Goal: Task Accomplishment & Management: Use online tool/utility

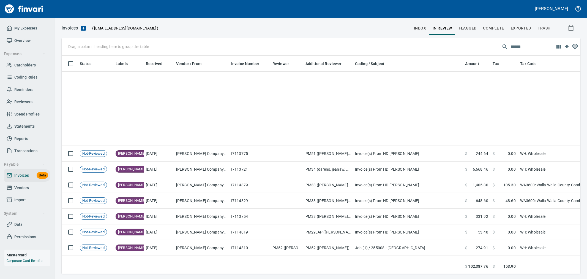
scroll to position [209, 510]
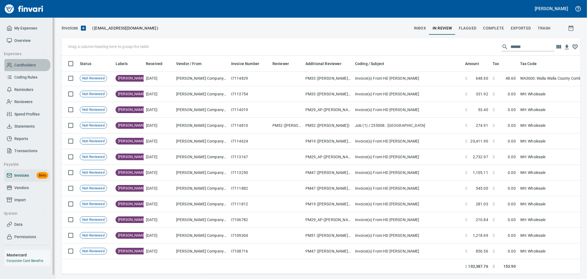
click at [26, 64] on span "Cardholders" at bounding box center [24, 65] width 21 height 7
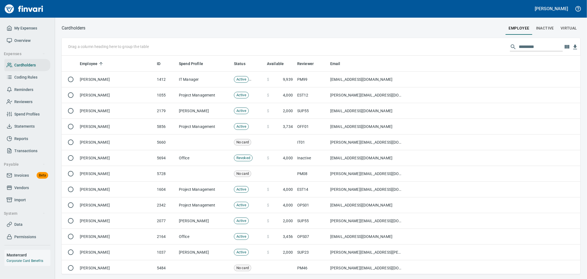
scroll to position [213, 510]
click at [530, 48] on input "text" at bounding box center [541, 46] width 44 height 9
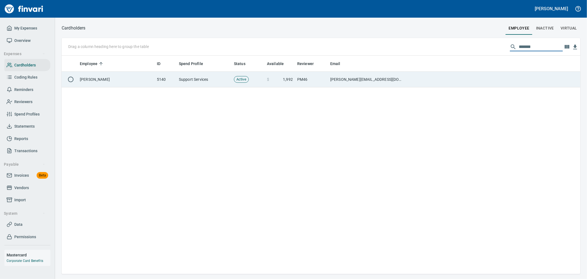
type input "*******"
click at [449, 85] on td at bounding box center [492, 80] width 175 height 16
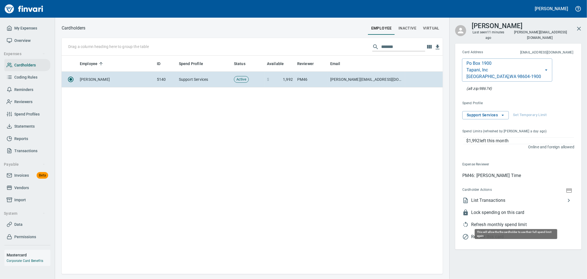
click at [503, 221] on span "Refresh monthly spend limit" at bounding box center [522, 224] width 103 height 7
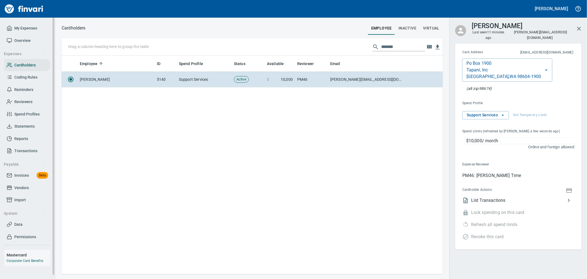
scroll to position [213, 377]
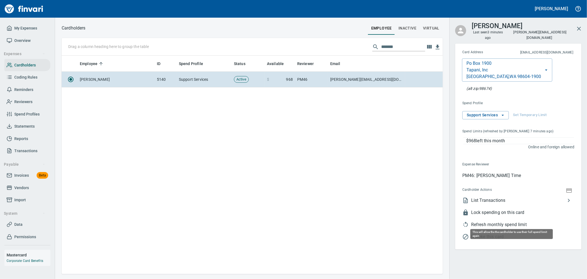
click at [494, 221] on span "Refresh monthly spend limit" at bounding box center [522, 224] width 103 height 7
